Goal: Check status

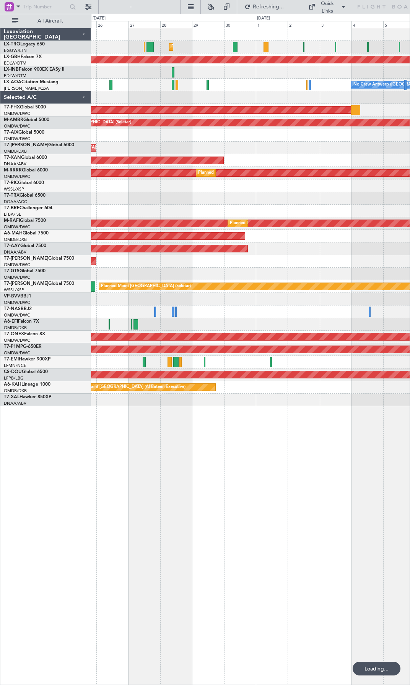
click at [125, 442] on div "Planned Maint [GEOGRAPHIC_DATA] ([GEOGRAPHIC_DATA]) Planned Maint Nurnberg Plan…" at bounding box center [250, 357] width 319 height 658
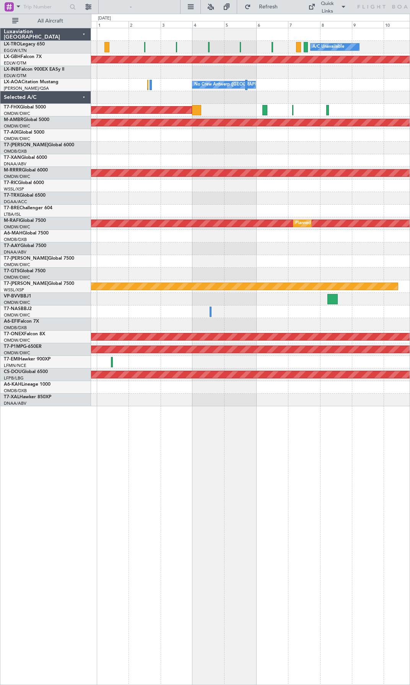
click at [171, 460] on div "A/C Unavailable Planned Maint [GEOGRAPHIC_DATA] ([GEOGRAPHIC_DATA]) Planned Mai…" at bounding box center [250, 357] width 319 height 658
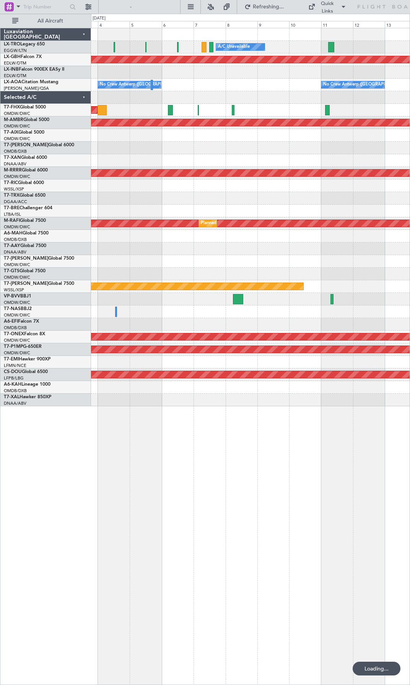
click at [189, 464] on div "A/C Unavailable Planned Maint Nurnberg No Crew [GEOGRAPHIC_DATA] ([GEOGRAPHIC_D…" at bounding box center [250, 357] width 319 height 658
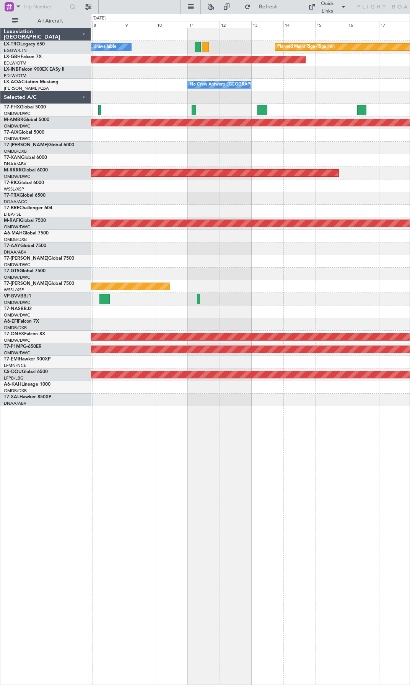
click at [186, 468] on div "A/C Unavailable Planned Maint [GEOGRAPHIC_DATA] (Riga Intl) Planned Maint Nurnb…" at bounding box center [250, 357] width 319 height 658
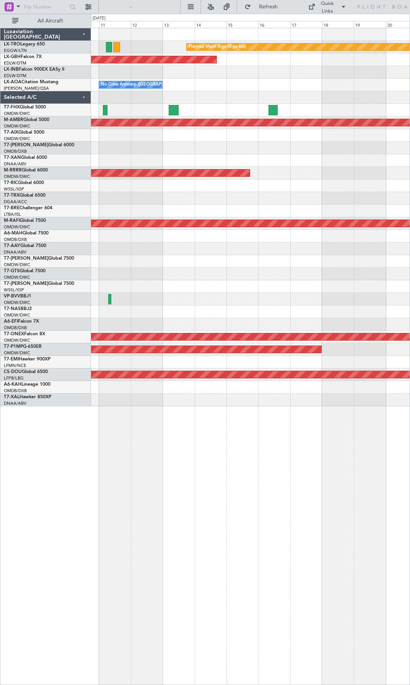
click at [211, 467] on div "Planned Maint Riga (Riga Intl) A/C Unavailable Planned Maint Nurnberg No Crew […" at bounding box center [250, 357] width 319 height 658
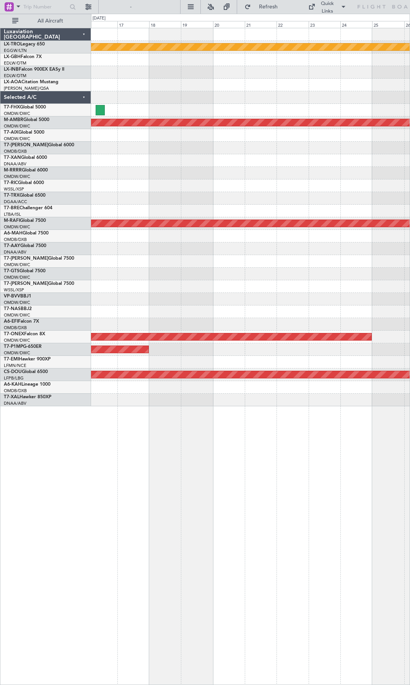
click at [201, 474] on div "Planned Maint Riga (Riga Intl) Planned Maint Nurnberg Planned Maint [GEOGRAPHIC…" at bounding box center [250, 357] width 319 height 658
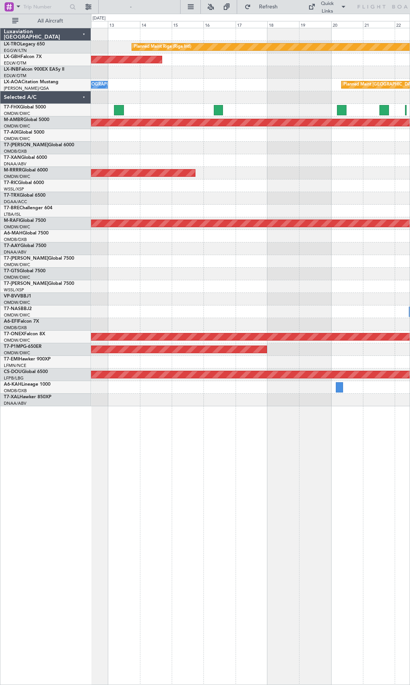
click at [408, 431] on div "Planned Maint Riga (Riga Intl) Planned Maint Nurnberg Planned Maint [GEOGRAPHIC…" at bounding box center [250, 357] width 319 height 658
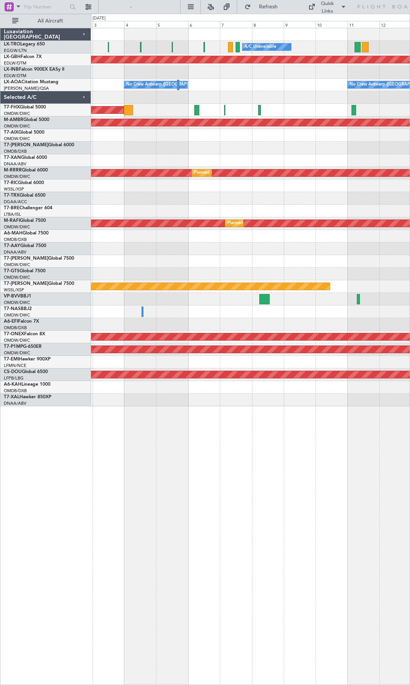
click at [352, 425] on div "A/C Unavailable Planned Maint [GEOGRAPHIC_DATA] (Riga Intl) Planned Maint Nurnb…" at bounding box center [250, 357] width 319 height 658
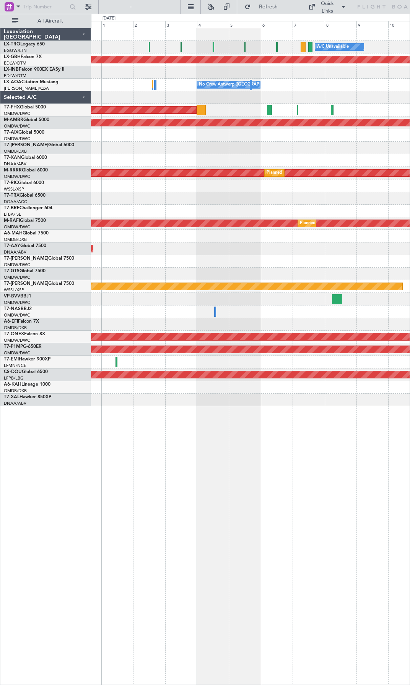
click at [313, 433] on div "A/C Unavailable Planned Maint Nurnberg No Crew [GEOGRAPHIC_DATA] ([GEOGRAPHIC_D…" at bounding box center [250, 357] width 319 height 658
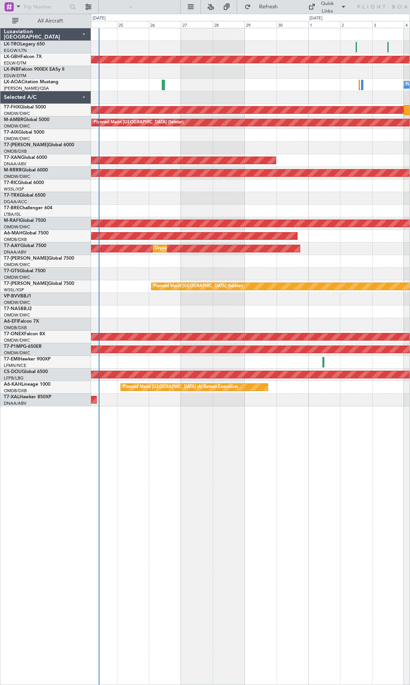
click at [317, 433] on div "Planned Maint Nurnberg No Crew [GEOGRAPHIC_DATA] ([GEOGRAPHIC_DATA]) No [GEOGRA…" at bounding box center [250, 357] width 319 height 658
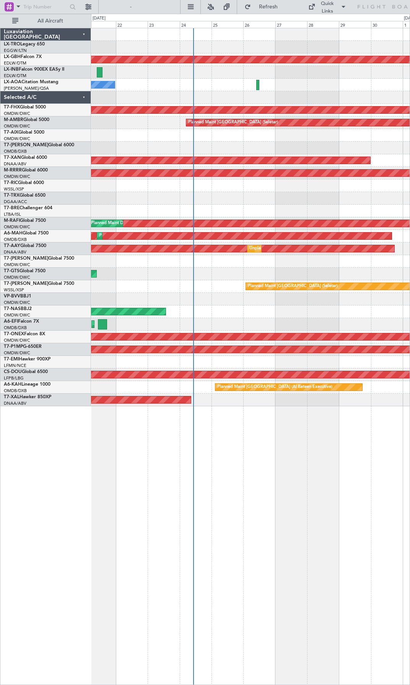
click at [254, 433] on div "Planned Maint Nurnberg No [GEOGRAPHIC_DATA] ([GEOGRAPHIC_DATA]) Planned Maint […" at bounding box center [250, 357] width 319 height 658
